Goal: Task Accomplishment & Management: Manage account settings

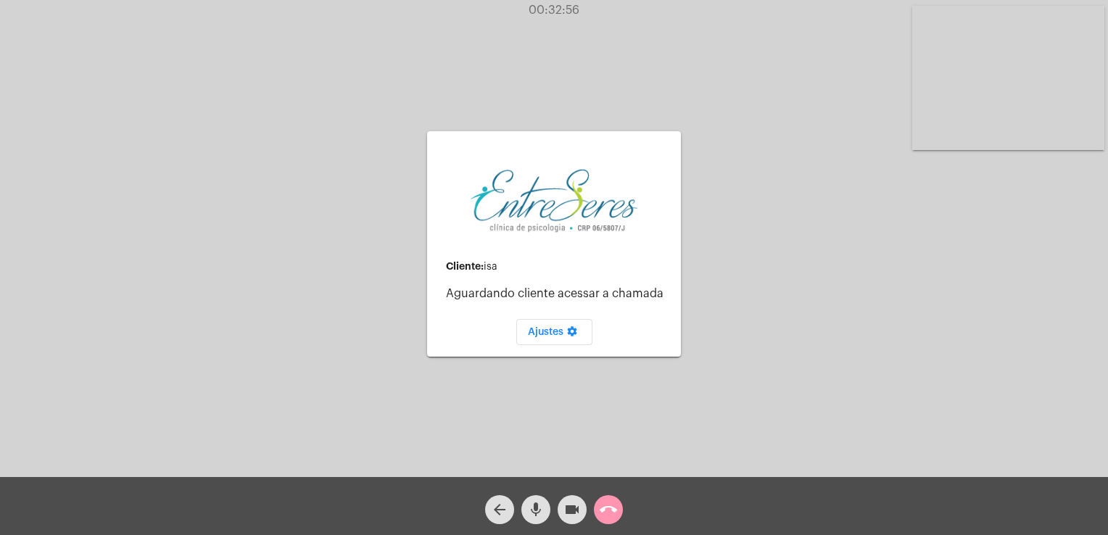
click at [633, 512] on div "arrow_back mic videocam call_end" at bounding box center [554, 506] width 1108 height 58
click at [600, 515] on mat-icon "call_end" at bounding box center [608, 509] width 17 height 17
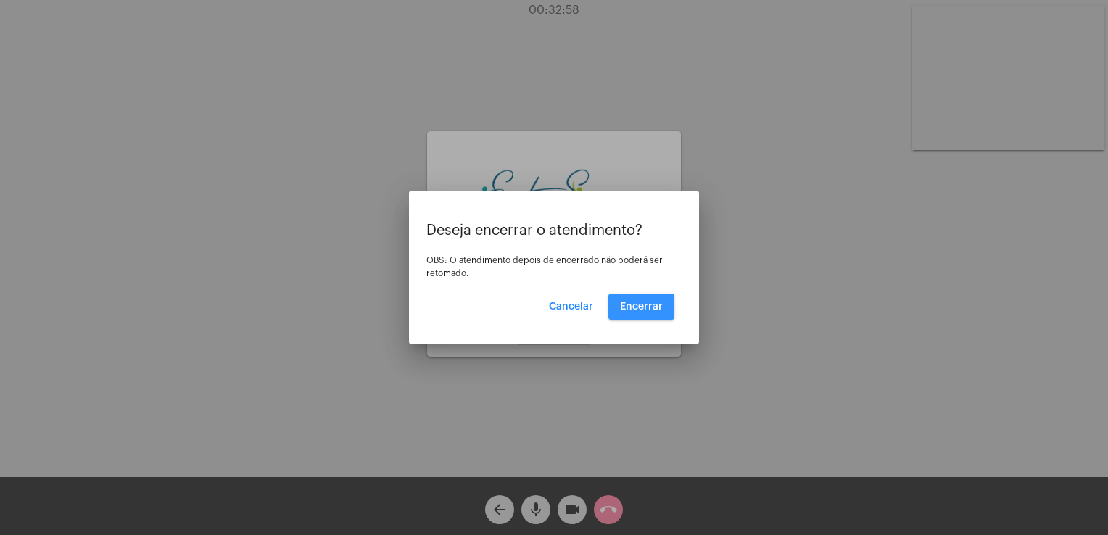
click at [642, 306] on span "Encerrar" at bounding box center [641, 307] width 43 height 10
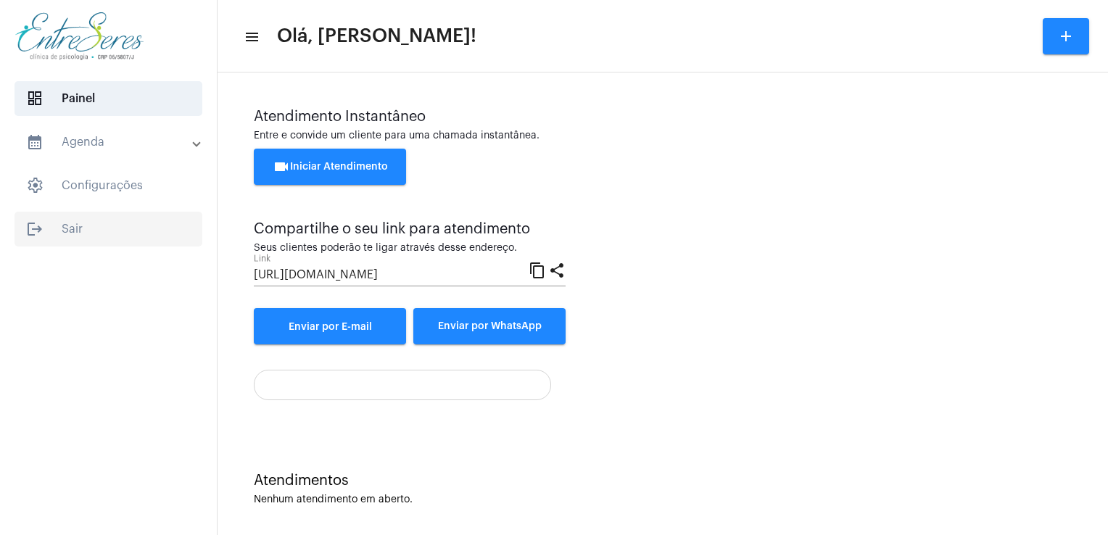
click at [78, 222] on span "logout Sair" at bounding box center [109, 229] width 188 height 35
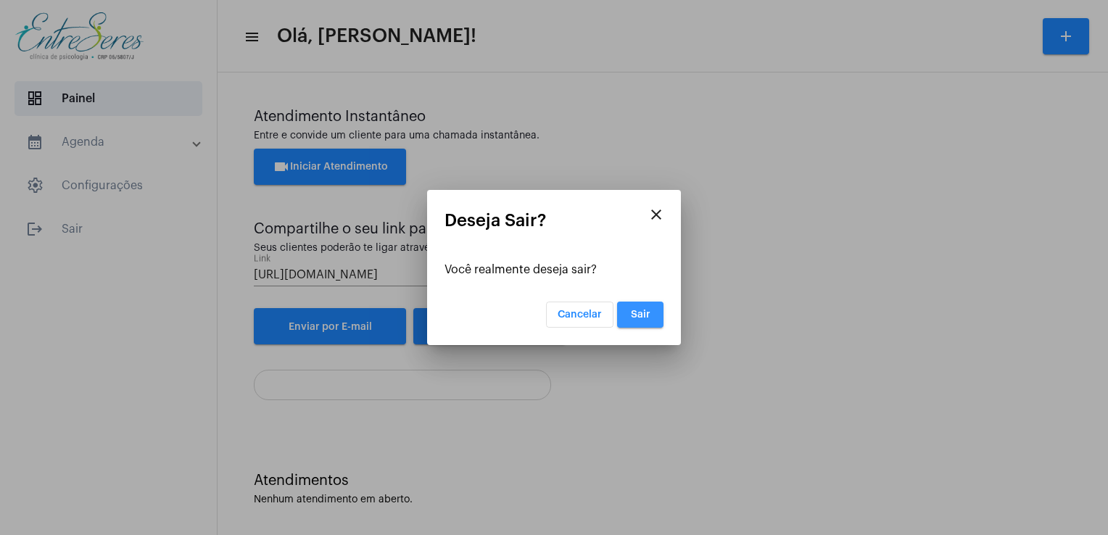
click at [643, 310] on span "Sair" at bounding box center [641, 315] width 20 height 10
